Goal: Information Seeking & Learning: Understand process/instructions

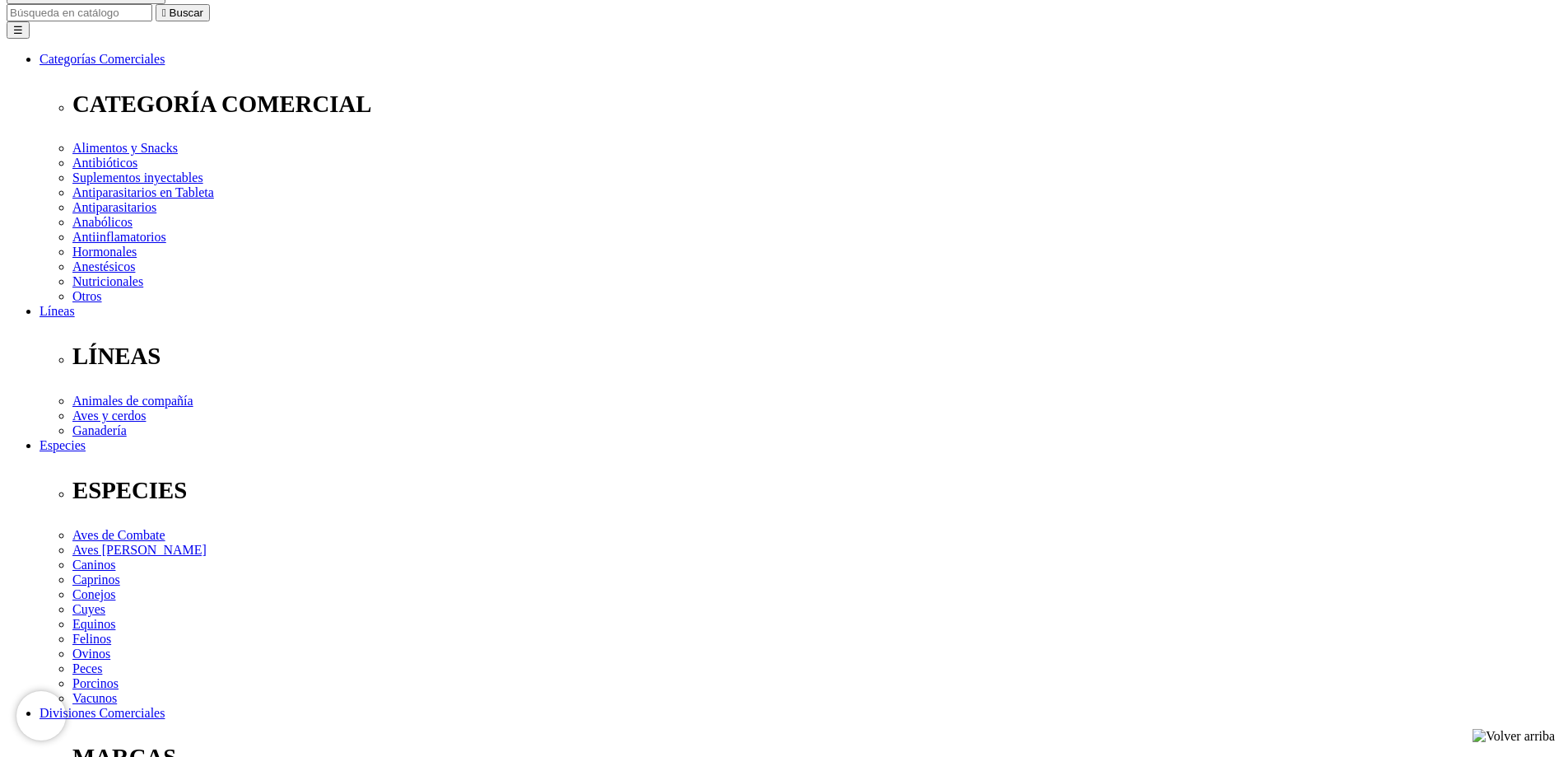
scroll to position [169, 0]
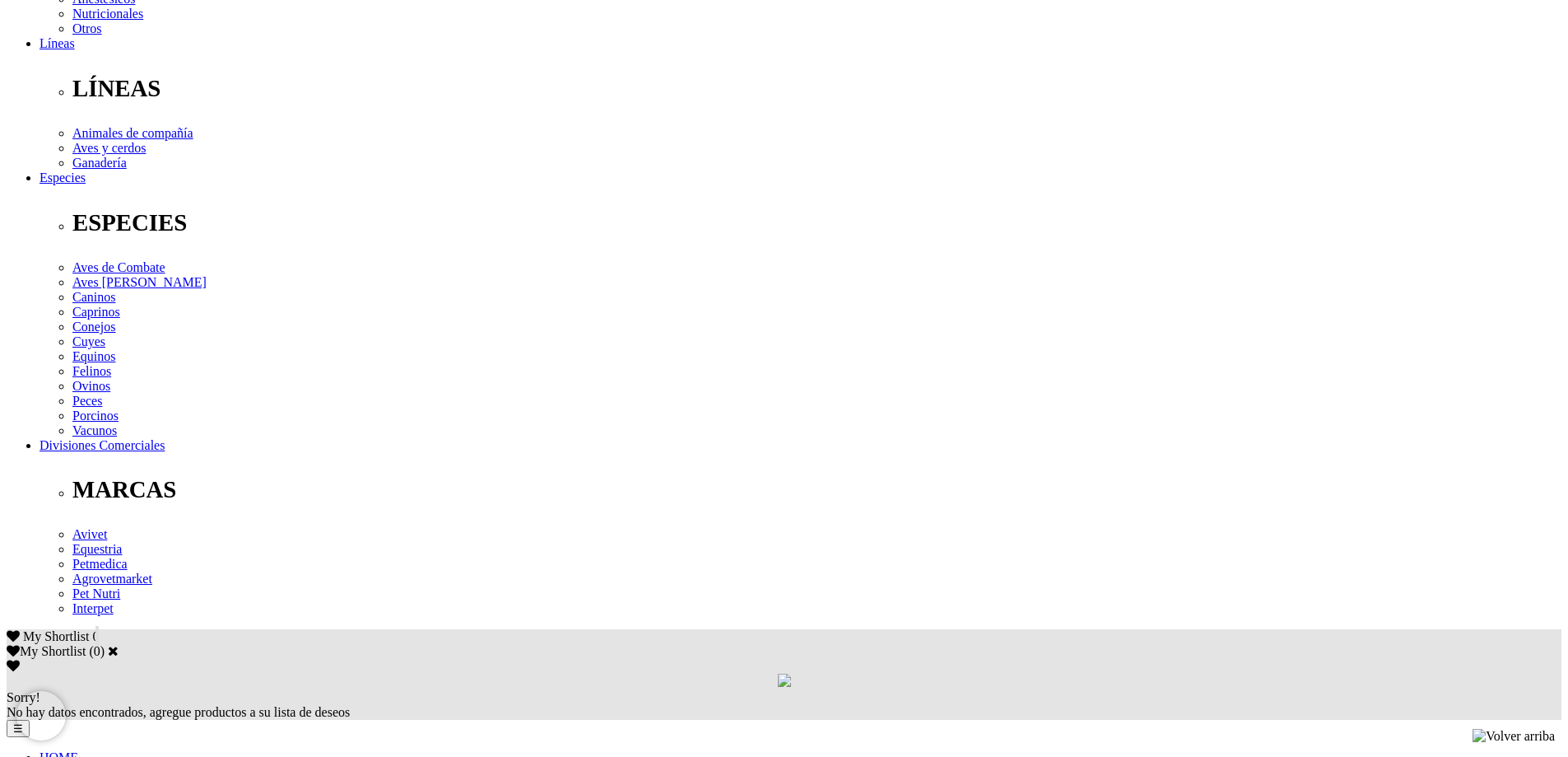
scroll to position [416, 0]
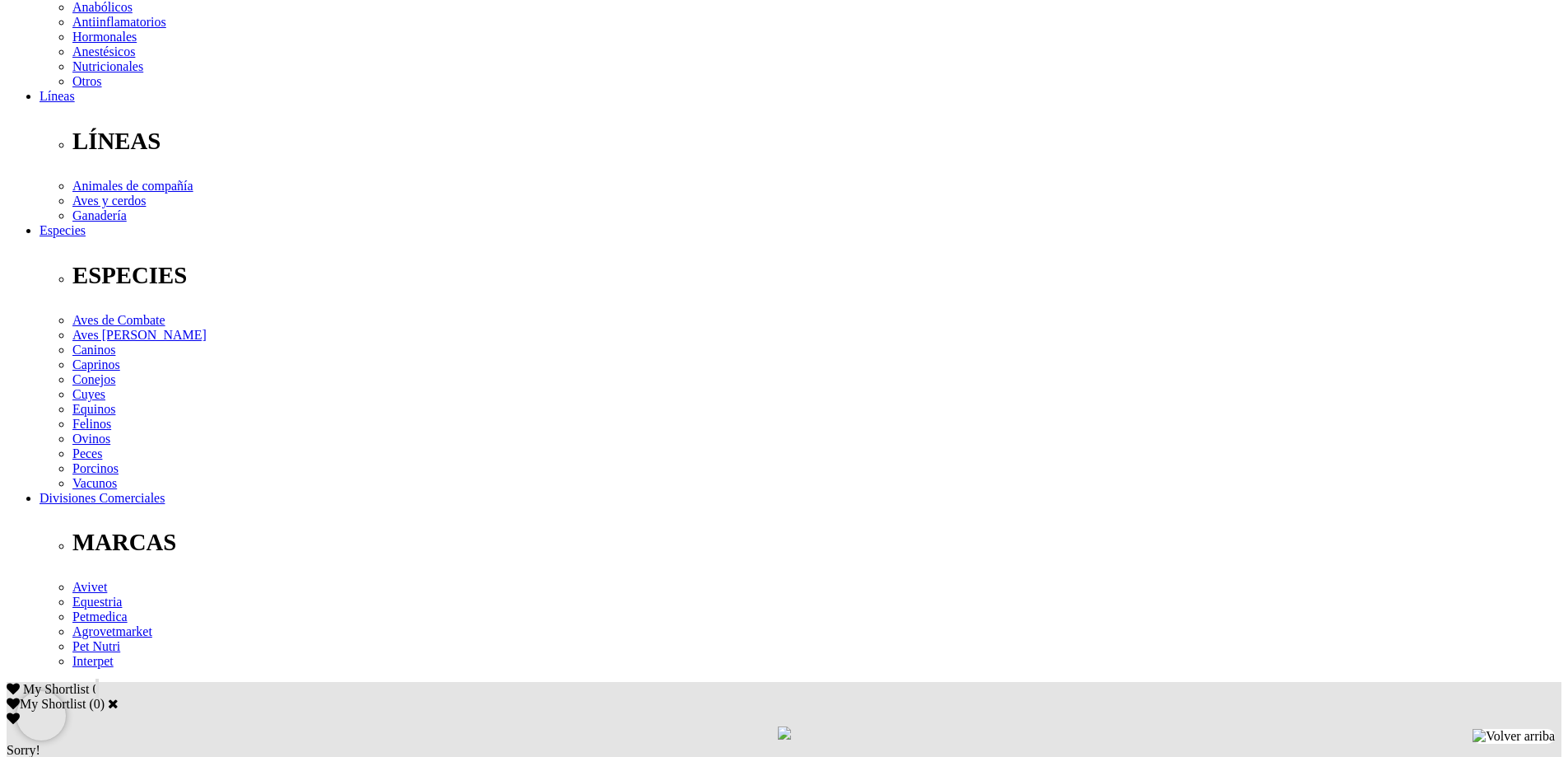
drag, startPoint x: 1023, startPoint y: 430, endPoint x: 1074, endPoint y: 448, distance: 54.1
drag, startPoint x: 1068, startPoint y: 431, endPoint x: 1093, endPoint y: 432, distance: 25.0
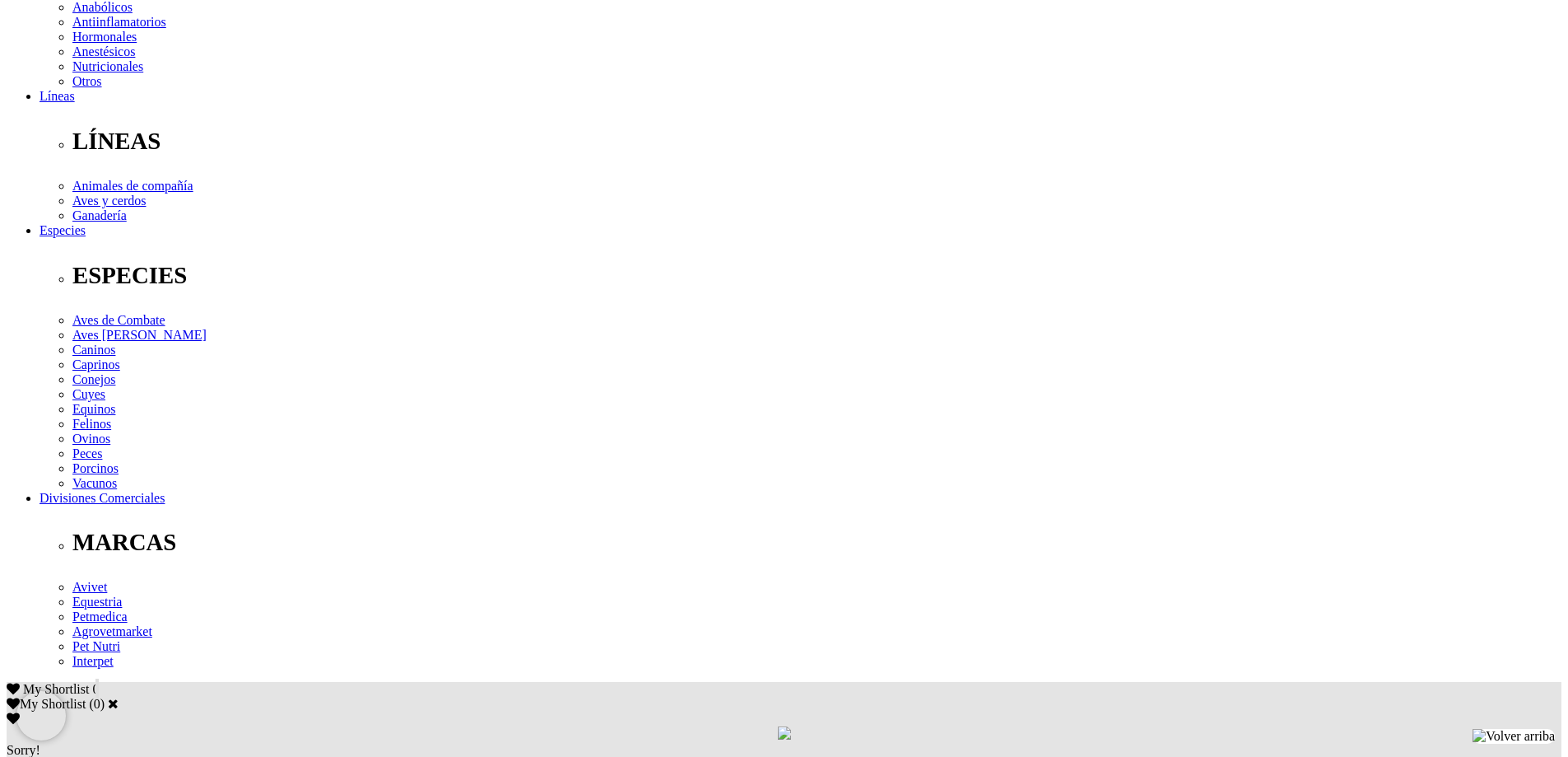
copy div "1mL"
drag, startPoint x: 1025, startPoint y: 428, endPoint x: 1161, endPoint y: 447, distance: 137.3
copy div "gallos: 1mL/6 kg de p.v. Aplicar vía intramuscular y subcutánea."
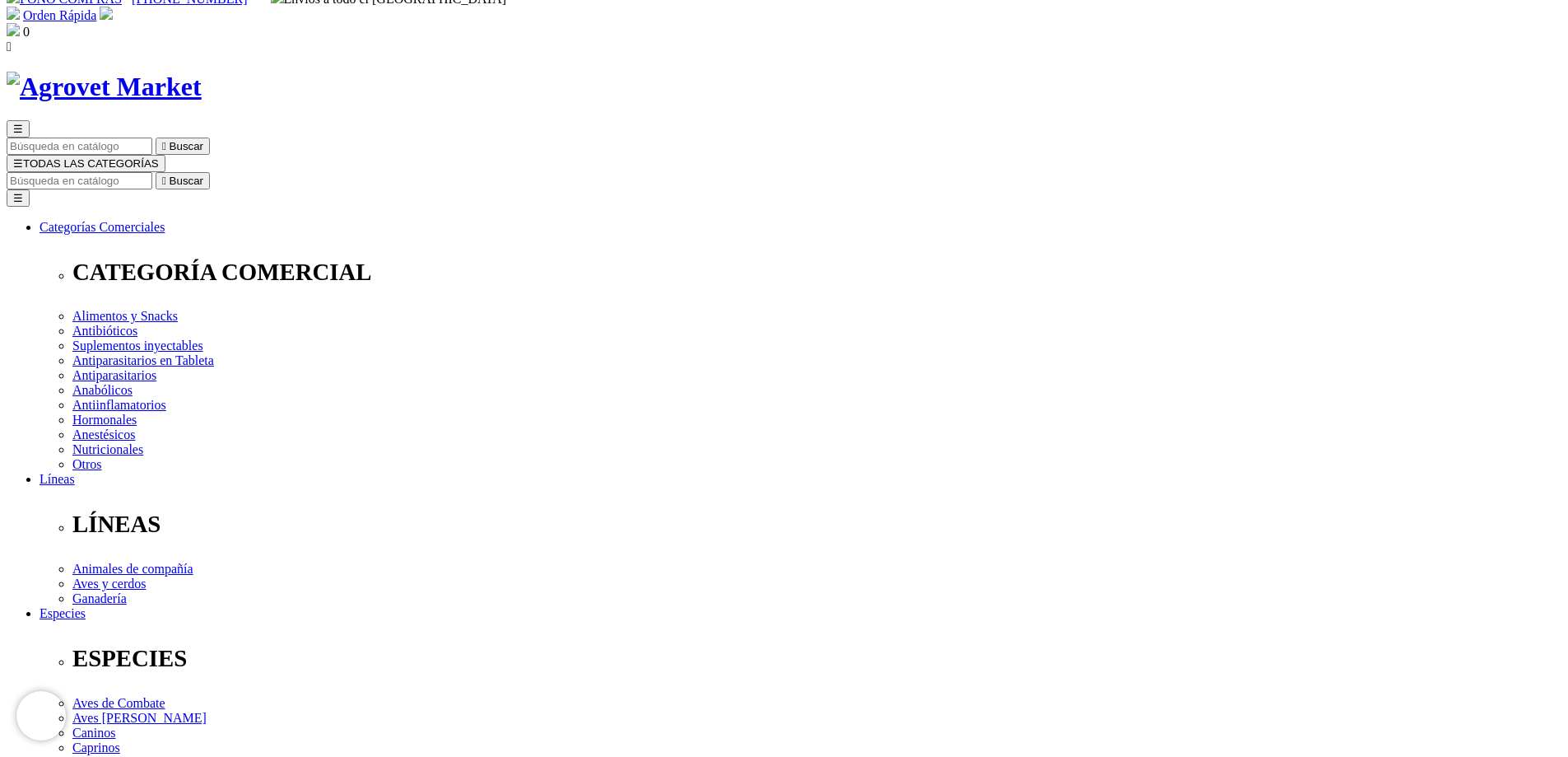
scroll to position [0, 0]
